Goal: Task Accomplishment & Management: Use online tool/utility

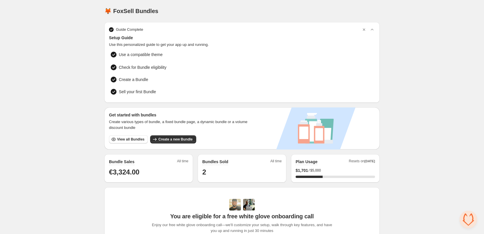
click at [70, 84] on div "Home Bundles Analytics Plan and Billing 🦊 FoxSell Bundles. This page is ready 🦊…" at bounding box center [242, 184] width 484 height 368
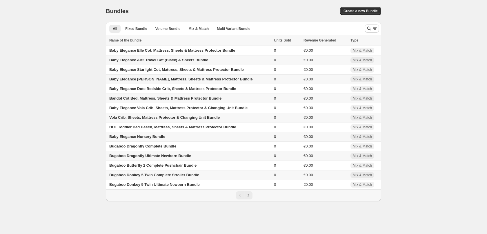
click at [427, 10] on div "Home Bundles Analytics Plan and Billing Bundles. This page is ready Bundles Cre…" at bounding box center [243, 100] width 487 height 201
click at [366, 9] on span "Create a new Bundle" at bounding box center [361, 11] width 34 height 5
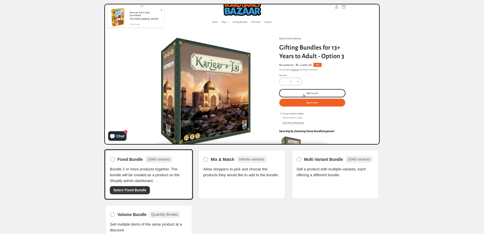
scroll to position [28, 0]
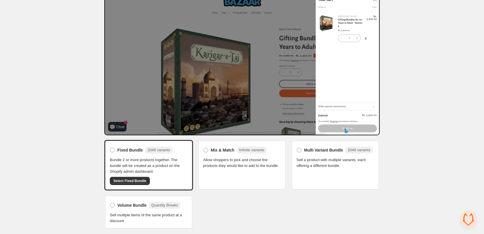
click at [148, 163] on span "Bundle 2 or more products together. The bundle will be created as a product on …" at bounding box center [149, 165] width 78 height 17
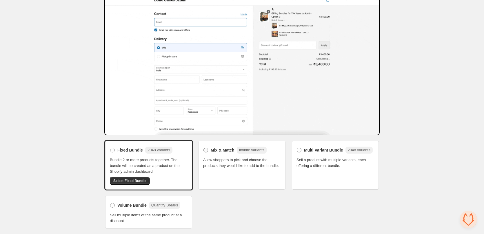
click at [217, 149] on span "Mix & Match" at bounding box center [223, 150] width 24 height 6
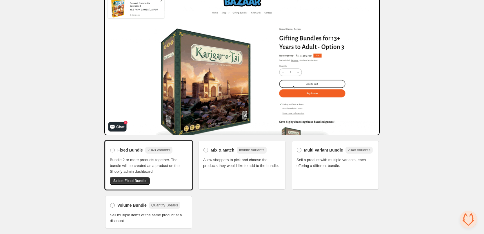
scroll to position [17, 0]
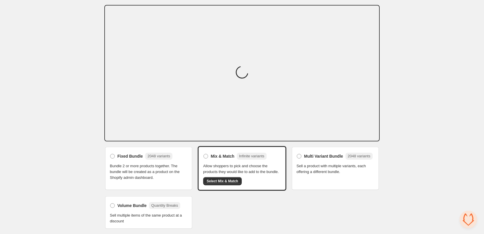
click at [225, 181] on span "Select Mix & Match" at bounding box center [223, 181] width 32 height 5
click at [239, 199] on div "Fixed Bundle 2048 variants Bundle 2 or more products together. The bundle will …" at bounding box center [242, 188] width 276 height 84
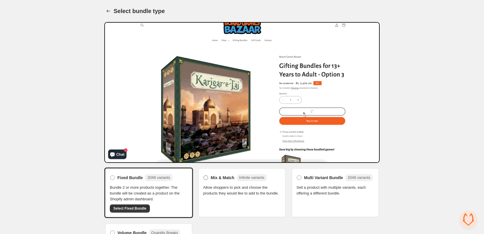
click at [212, 173] on label "Mix & Match Infinite variants" at bounding box center [235, 177] width 64 height 9
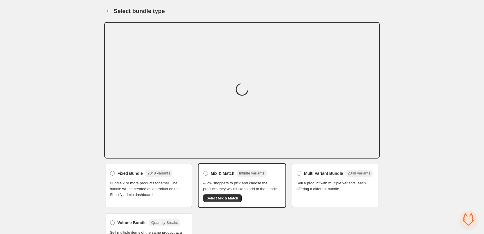
click at [43, 107] on div "Home Bundles Analytics Plan and Billing Select bundle type. This page is ready …" at bounding box center [242, 125] width 484 height 251
click at [219, 199] on span "Select Mix & Match" at bounding box center [223, 198] width 32 height 5
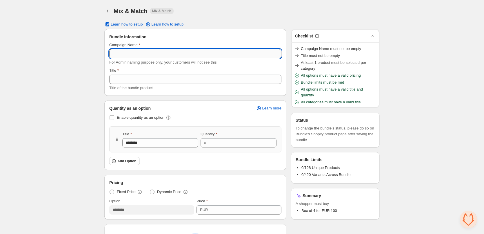
click at [194, 55] on input "Campaign Name" at bounding box center [195, 53] width 172 height 9
paste input "**********"
type input "**********"
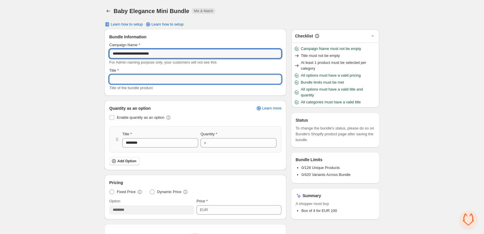
click at [150, 81] on input "Title" at bounding box center [195, 79] width 172 height 9
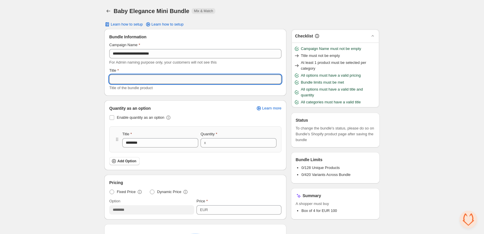
paste input "**********"
type input "**********"
click at [111, 118] on span at bounding box center [112, 117] width 5 height 5
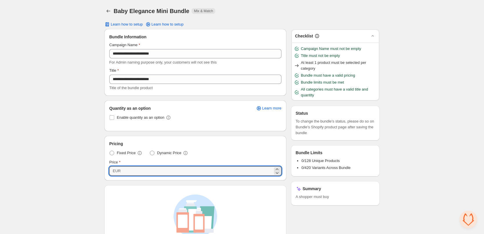
drag, startPoint x: 136, startPoint y: 173, endPoint x: 107, endPoint y: 174, distance: 28.5
click at [107, 174] on div "Pricing Fixed Price Dynamic Price Price EUR ***" at bounding box center [196, 158] width 182 height 44
paste input "***"
type input "******"
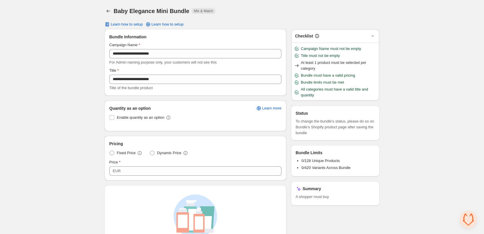
click at [67, 150] on div "**********" at bounding box center [242, 188] width 484 height 377
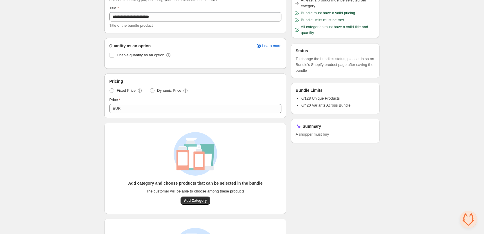
scroll to position [143, 0]
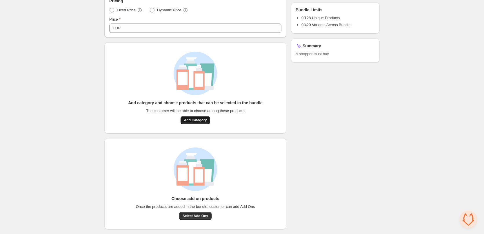
click at [202, 119] on span "Add Category" at bounding box center [195, 120] width 23 height 5
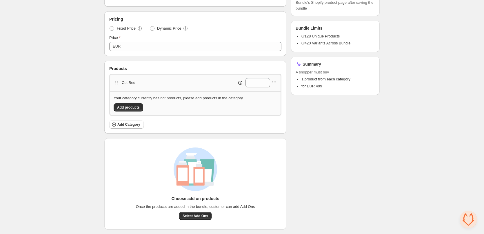
scroll to position [133, 0]
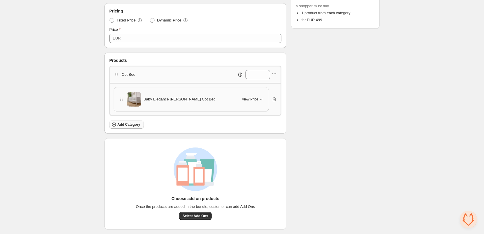
click at [129, 125] on span "Add Category" at bounding box center [128, 124] width 23 height 5
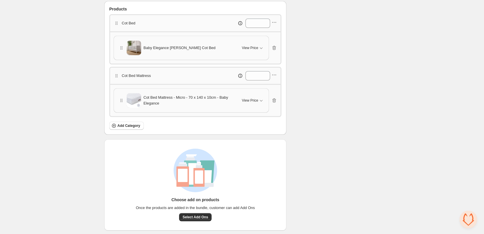
scroll to position [185, 0]
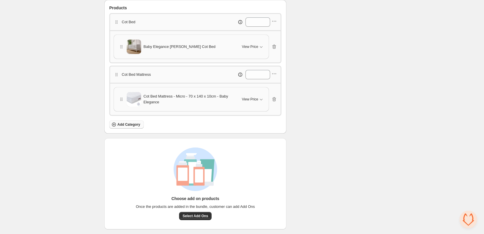
click at [133, 124] on span "Add Category" at bounding box center [128, 124] width 23 height 5
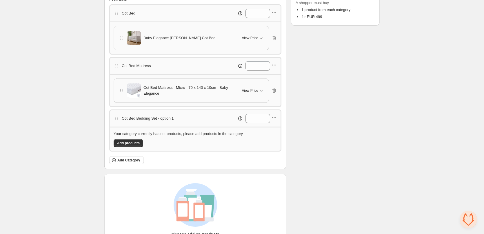
scroll to position [203, 0]
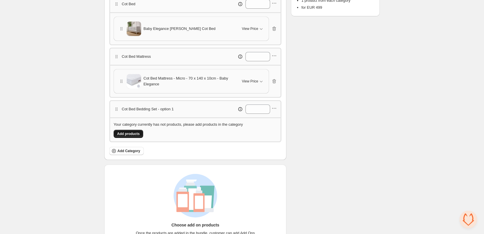
click at [133, 130] on button "Add products" at bounding box center [129, 134] width 30 height 8
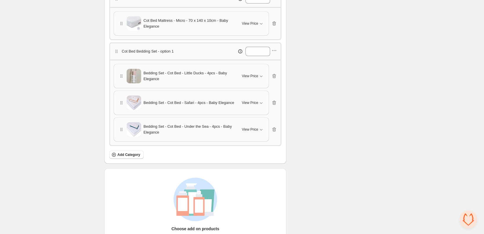
scroll to position [261, 0]
click at [135, 157] on button "Add Category" at bounding box center [126, 154] width 35 height 8
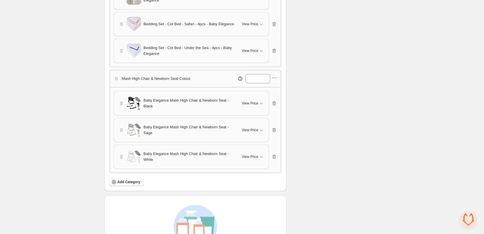
scroll to position [348, 0]
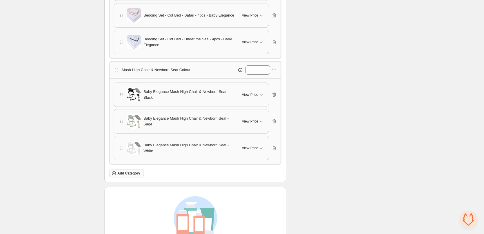
click at [136, 174] on span "Add Category" at bounding box center [128, 173] width 23 height 5
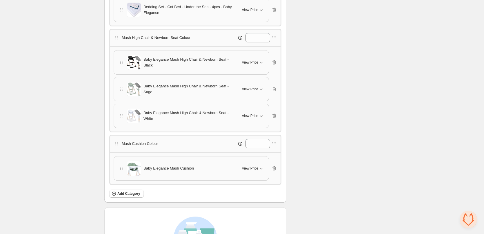
scroll to position [406, 0]
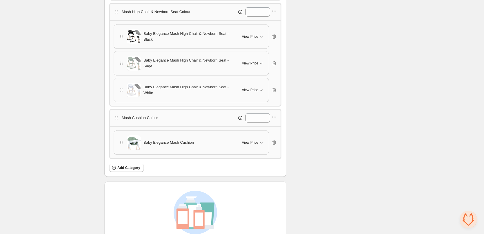
click at [260, 143] on icon "button" at bounding box center [261, 143] width 6 height 6
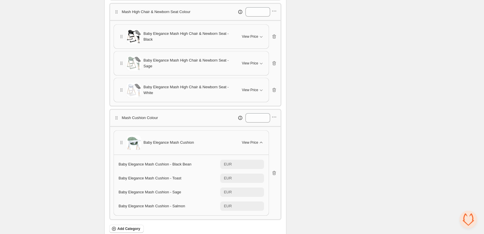
click at [260, 143] on icon "button" at bounding box center [261, 143] width 6 height 6
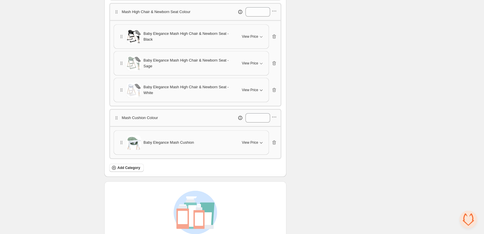
click at [261, 89] on icon "button" at bounding box center [261, 90] width 6 height 6
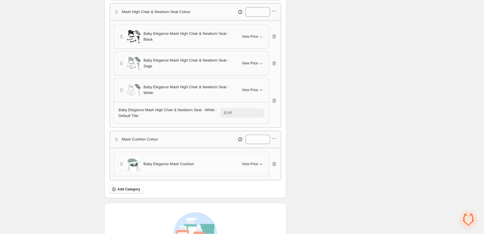
click at [261, 89] on icon "button" at bounding box center [261, 90] width 6 height 6
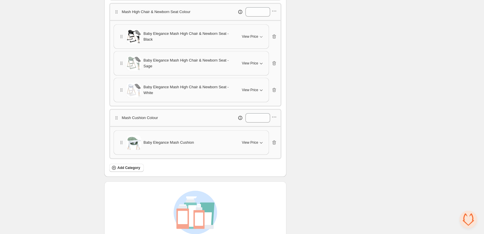
click at [262, 61] on icon "button" at bounding box center [261, 63] width 6 height 6
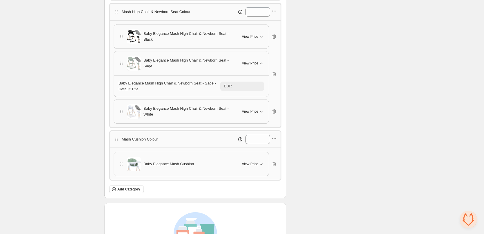
click at [262, 61] on icon "button" at bounding box center [261, 63] width 6 height 6
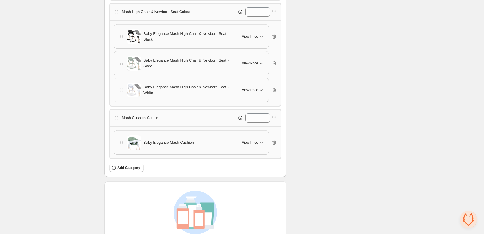
click at [259, 35] on icon "button" at bounding box center [261, 37] width 6 height 6
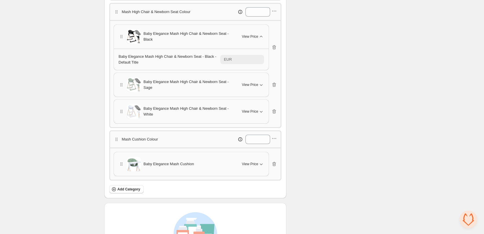
click at [262, 35] on icon "button" at bounding box center [261, 37] width 6 height 6
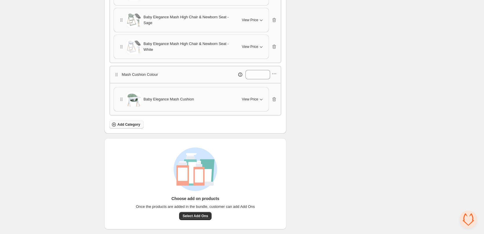
click at [133, 126] on span "Add Category" at bounding box center [128, 124] width 23 height 5
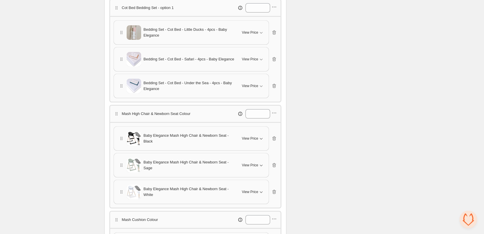
scroll to position [275, 0]
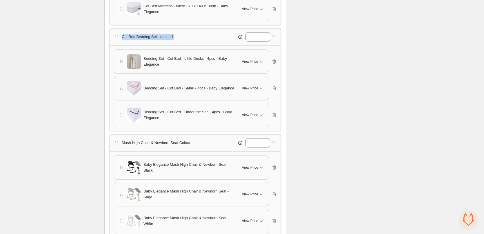
copy p "Cot Bed Bedding Set - option 1"
drag, startPoint x: 123, startPoint y: 37, endPoint x: 175, endPoint y: 40, distance: 52.6
click at [175, 40] on div "Cot Bed Bedding Set - option 1 *" at bounding box center [196, 36] width 164 height 9
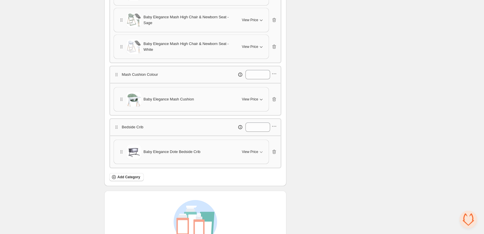
scroll to position [502, 0]
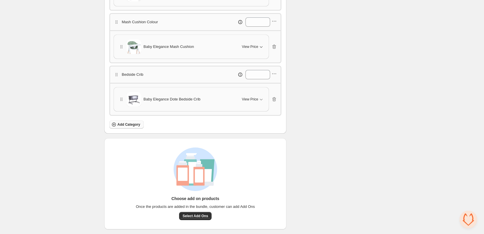
click at [131, 125] on span "Add Category" at bounding box center [128, 124] width 23 height 5
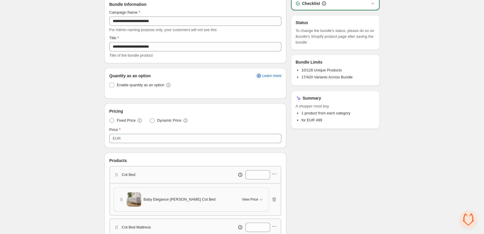
scroll to position [28, 0]
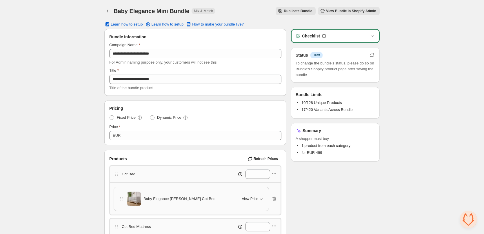
click at [367, 10] on span "View Bundle in Shopify Admin" at bounding box center [351, 11] width 50 height 5
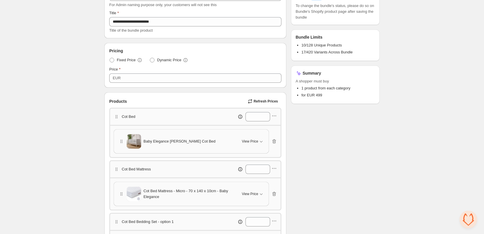
scroll to position [58, 0]
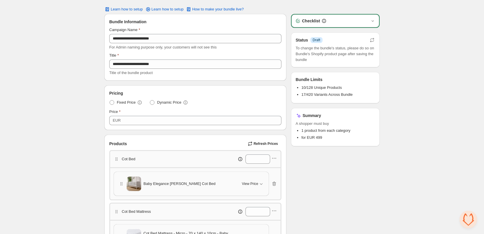
scroll to position [0, 0]
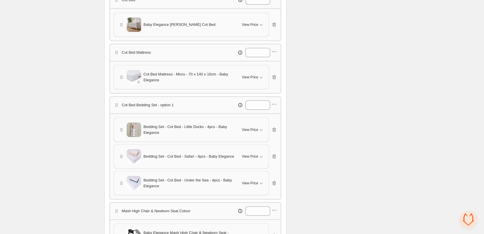
scroll to position [203, 0]
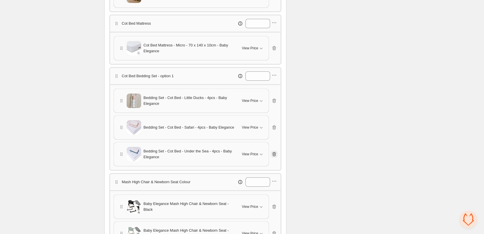
click at [274, 153] on icon "button" at bounding box center [275, 154] width 6 height 6
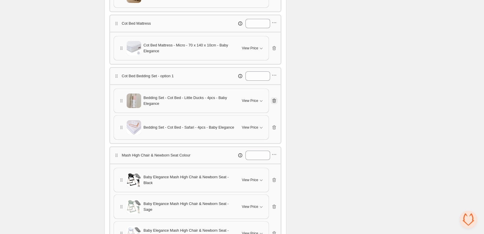
click at [275, 101] on icon "button" at bounding box center [275, 101] width 1 height 2
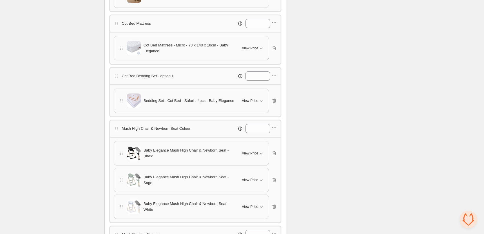
click at [342, 86] on div "Checklist Status Info Draft To change the bundle's status, please do so on Bund…" at bounding box center [335, 186] width 89 height 721
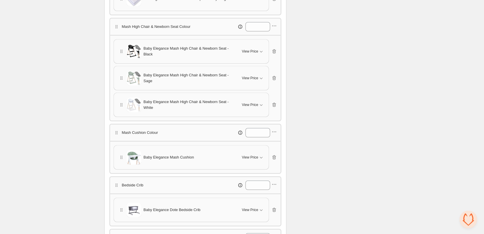
scroll to position [319, 0]
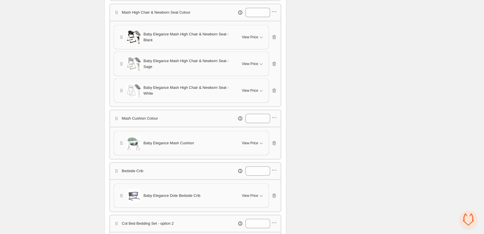
click at [360, 86] on div "Checklist Status Info Draft To change the bundle's status, please do so on Bund…" at bounding box center [335, 70] width 89 height 721
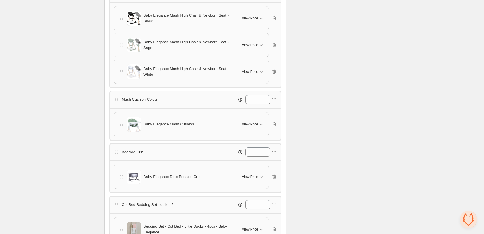
scroll to position [348, 0]
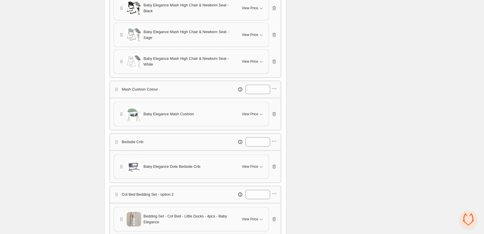
click at [347, 122] on div "Checklist Status Info Draft To change the bundle's status, please do so on Bund…" at bounding box center [335, 41] width 89 height 721
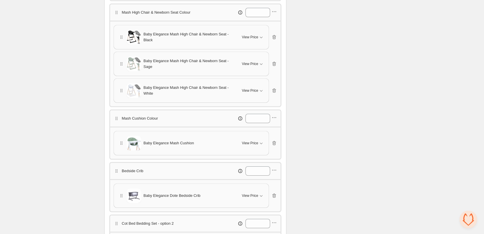
scroll to position [290, 0]
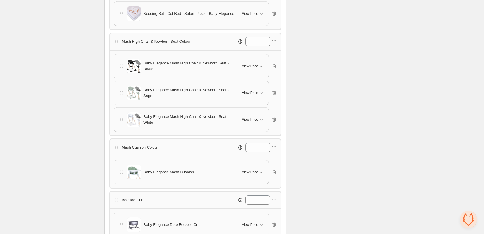
click at [360, 123] on div "Checklist Status Info Draft To change the bundle's status, please do so on Bund…" at bounding box center [335, 99] width 89 height 721
click at [274, 120] on icon "button" at bounding box center [275, 120] width 6 height 6
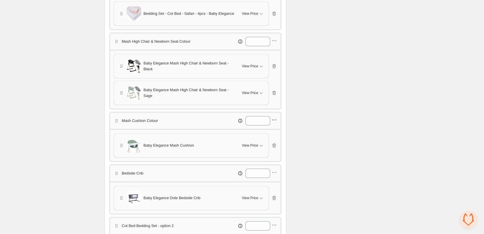
click at [274, 95] on icon "button" at bounding box center [275, 93] width 4 height 4
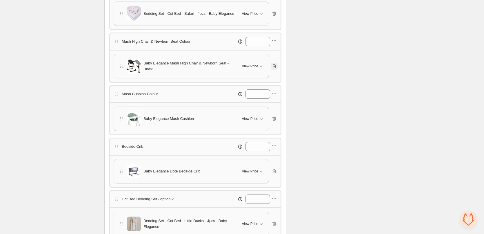
click at [276, 68] on icon "button" at bounding box center [275, 66] width 6 height 6
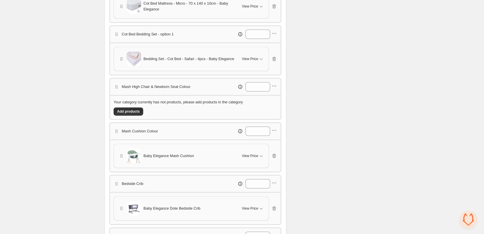
scroll to position [232, 0]
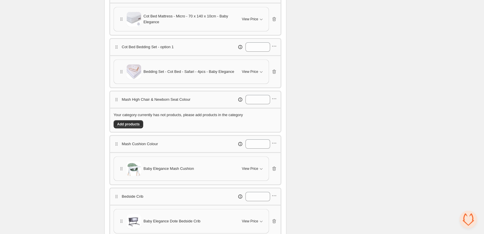
click at [181, 99] on p "Mash High Chair & Newborn Seat Colour" at bounding box center [156, 100] width 69 height 6
click at [274, 99] on icon "button" at bounding box center [274, 98] width 1 height 1
click at [276, 111] on span "Edit category title" at bounding box center [278, 110] width 31 height 6
click at [143, 98] on input "**********" at bounding box center [145, 99] width 44 height 9
click at [155, 99] on input "**********" at bounding box center [145, 99] width 44 height 9
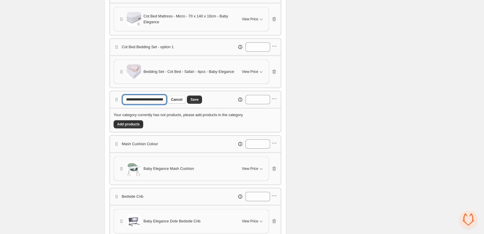
click at [156, 99] on input "**********" at bounding box center [145, 99] width 44 height 9
drag, startPoint x: 156, startPoint y: 99, endPoint x: 166, endPoint y: 97, distance: 10.3
click at [166, 97] on input "**********" at bounding box center [147, 99] width 48 height 9
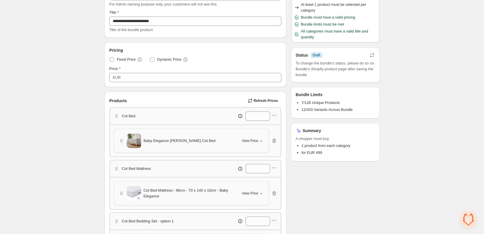
scroll to position [232, 0]
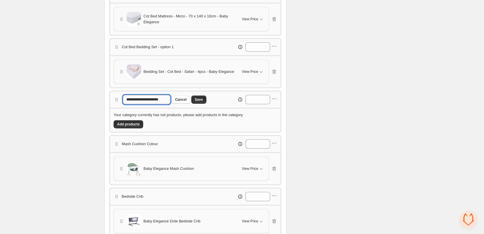
click at [129, 98] on input "**********" at bounding box center [147, 99] width 48 height 9
type input "**********"
click at [200, 98] on span "Save" at bounding box center [199, 99] width 8 height 5
click at [132, 125] on span "Add products" at bounding box center [128, 124] width 23 height 5
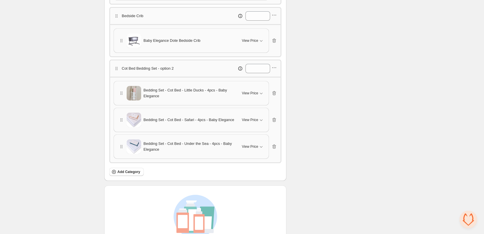
scroll to position [435, 0]
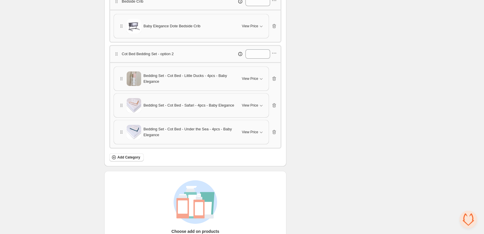
drag, startPoint x: 128, startPoint y: 157, endPoint x: 269, endPoint y: 159, distance: 141.3
click at [267, 159] on div "Add Category" at bounding box center [195, 157] width 172 height 8
click at [132, 158] on span "Add Category" at bounding box center [128, 157] width 23 height 5
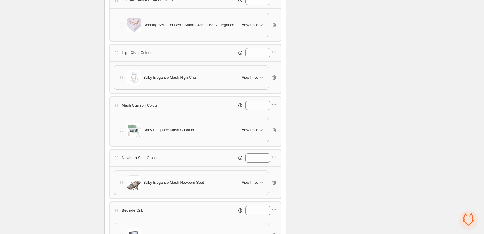
scroll to position [267, 0]
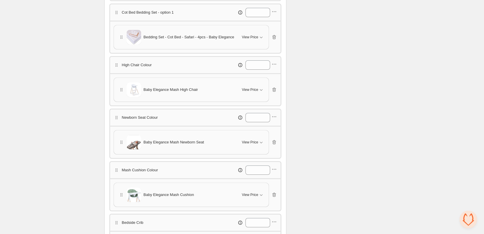
click at [331, 99] on div "Checklist Status Info Draft To change the bundle's status, please do so on Bund…" at bounding box center [335, 122] width 89 height 721
click at [260, 141] on icon "button" at bounding box center [261, 142] width 6 height 6
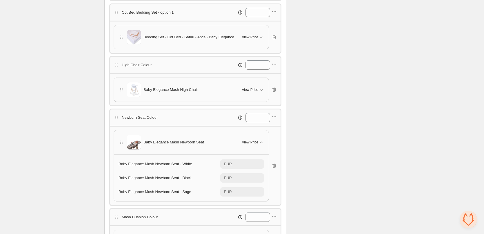
click at [261, 90] on icon "button" at bounding box center [261, 90] width 3 height 2
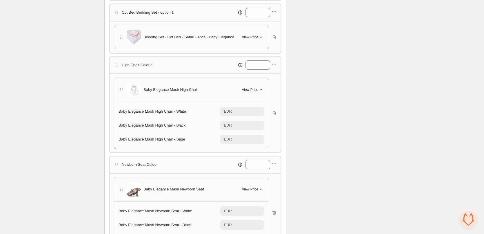
click at [260, 89] on icon "button" at bounding box center [261, 90] width 6 height 6
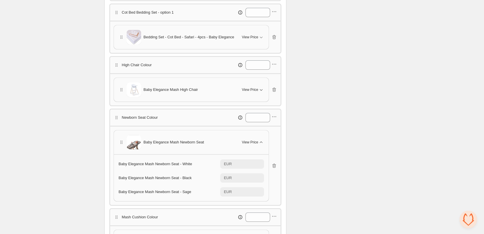
click at [262, 141] on icon "button" at bounding box center [261, 142] width 6 height 6
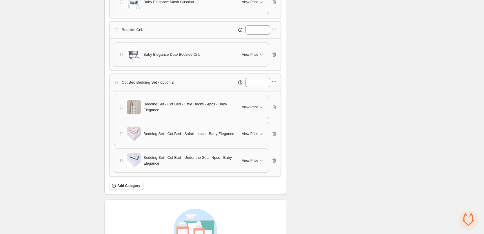
scroll to position [470, 0]
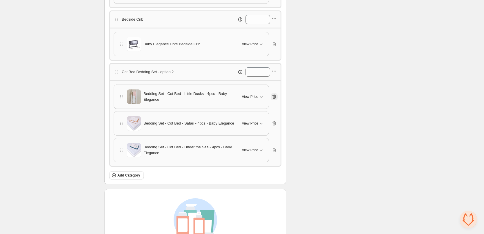
click at [274, 97] on icon "button" at bounding box center [274, 97] width 1 height 2
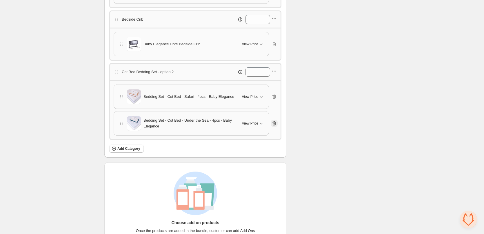
click at [275, 123] on icon "button" at bounding box center [275, 123] width 6 height 6
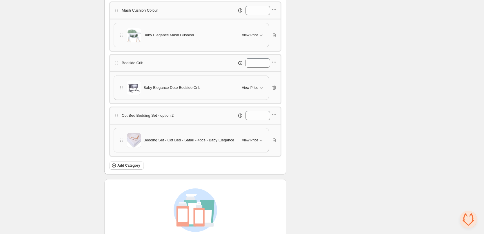
scroll to position [412, 0]
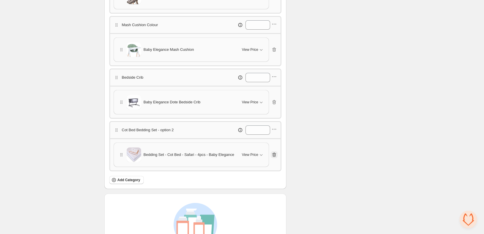
click at [276, 155] on icon "button" at bounding box center [275, 155] width 6 height 6
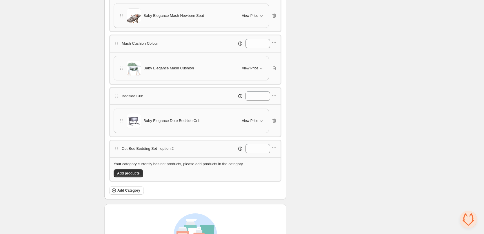
scroll to position [383, 0]
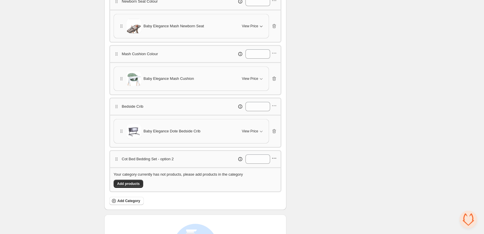
click at [276, 159] on icon "button" at bounding box center [275, 158] width 6 height 6
click at [274, 201] on span "Delete category" at bounding box center [278, 199] width 31 height 6
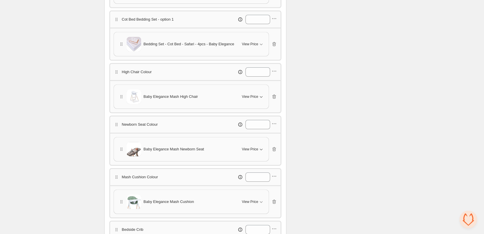
scroll to position [238, 0]
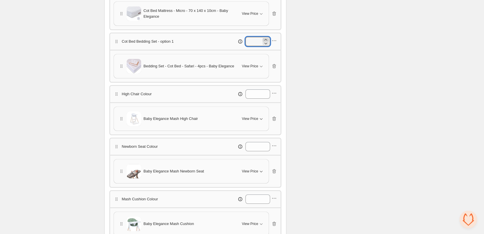
click at [265, 39] on icon at bounding box center [266, 40] width 6 height 6
type input "*"
click at [177, 42] on div "Cot Bed Bedding Set - option 1 *" at bounding box center [196, 41] width 164 height 9
click at [274, 40] on icon "button" at bounding box center [275, 41] width 6 height 6
click at [268, 53] on span "Edit category title" at bounding box center [278, 52] width 31 height 6
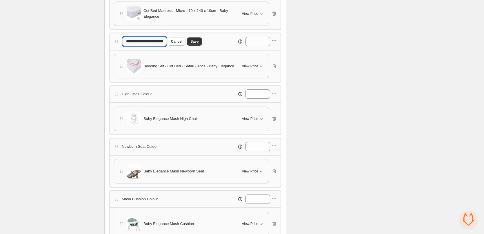
click at [166, 42] on input "**********" at bounding box center [145, 41] width 44 height 9
type input "**********"
click at [200, 41] on span "Save" at bounding box center [199, 41] width 8 height 5
click at [344, 67] on div "Checklist Status Info Draft To change the bundle's status, please do so on Bund…" at bounding box center [335, 98] width 89 height 615
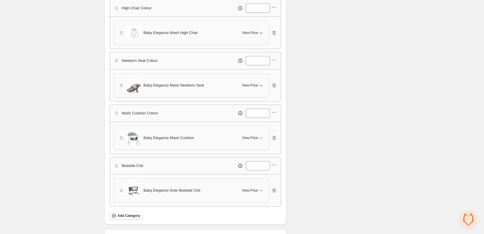
scroll to position [325, 0]
drag, startPoint x: 121, startPoint y: 185, endPoint x: 124, endPoint y: 181, distance: 5.5
click at [125, 178] on div "Baby Elegance Dote Bedside Crib View Price" at bounding box center [191, 189] width 155 height 24
click at [69, 180] on div "**********" at bounding box center [242, 3] width 484 height 656
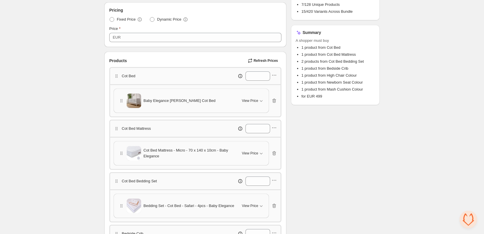
scroll to position [0, 0]
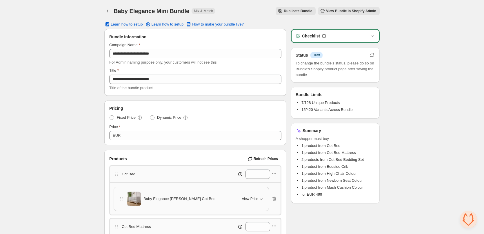
click at [362, 10] on span "View Bundle in Shopify Admin" at bounding box center [351, 11] width 50 height 5
